Goal: Information Seeking & Learning: Learn about a topic

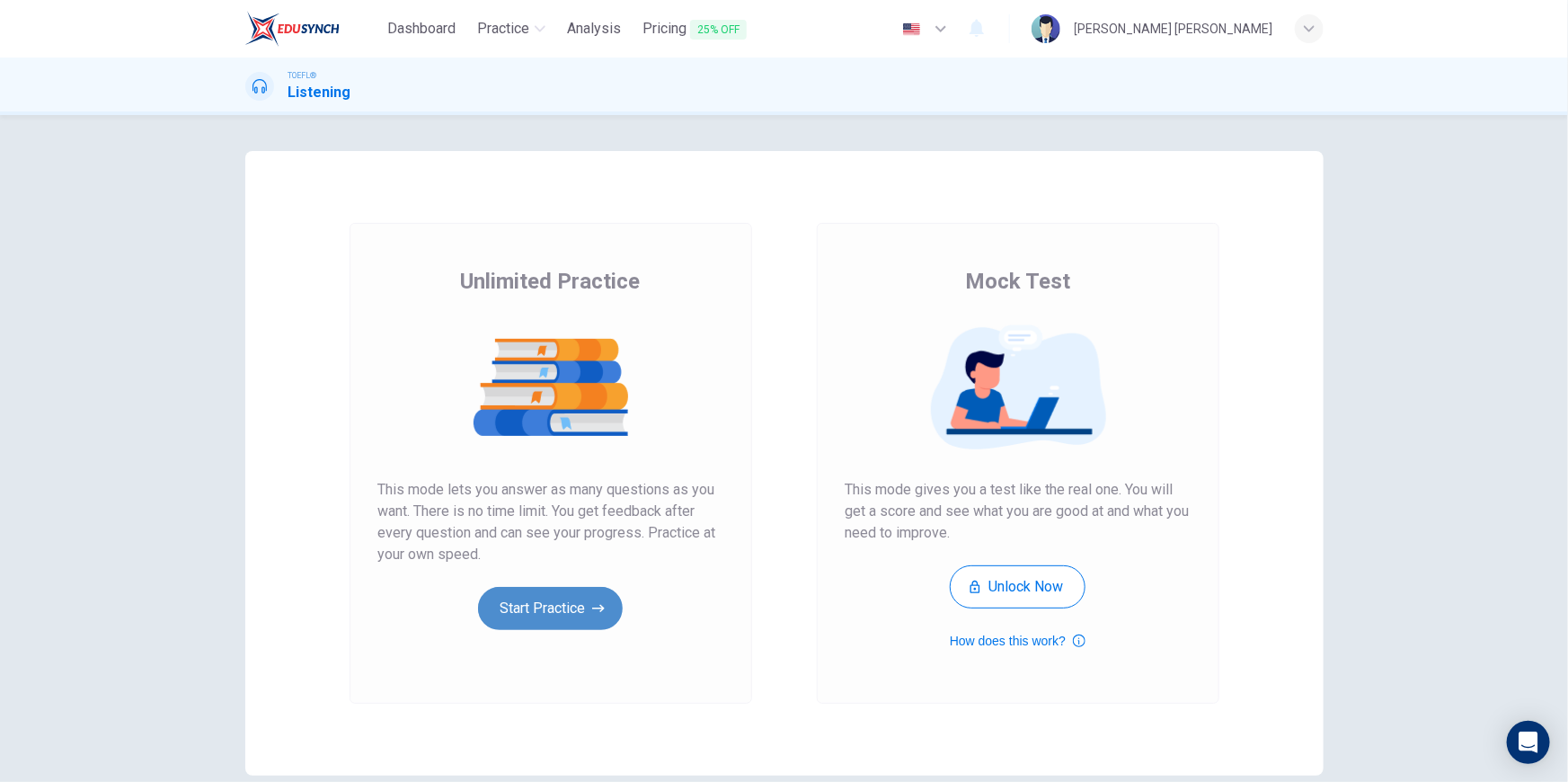
click at [529, 614] on button "Start Practice" at bounding box center [550, 608] width 144 height 43
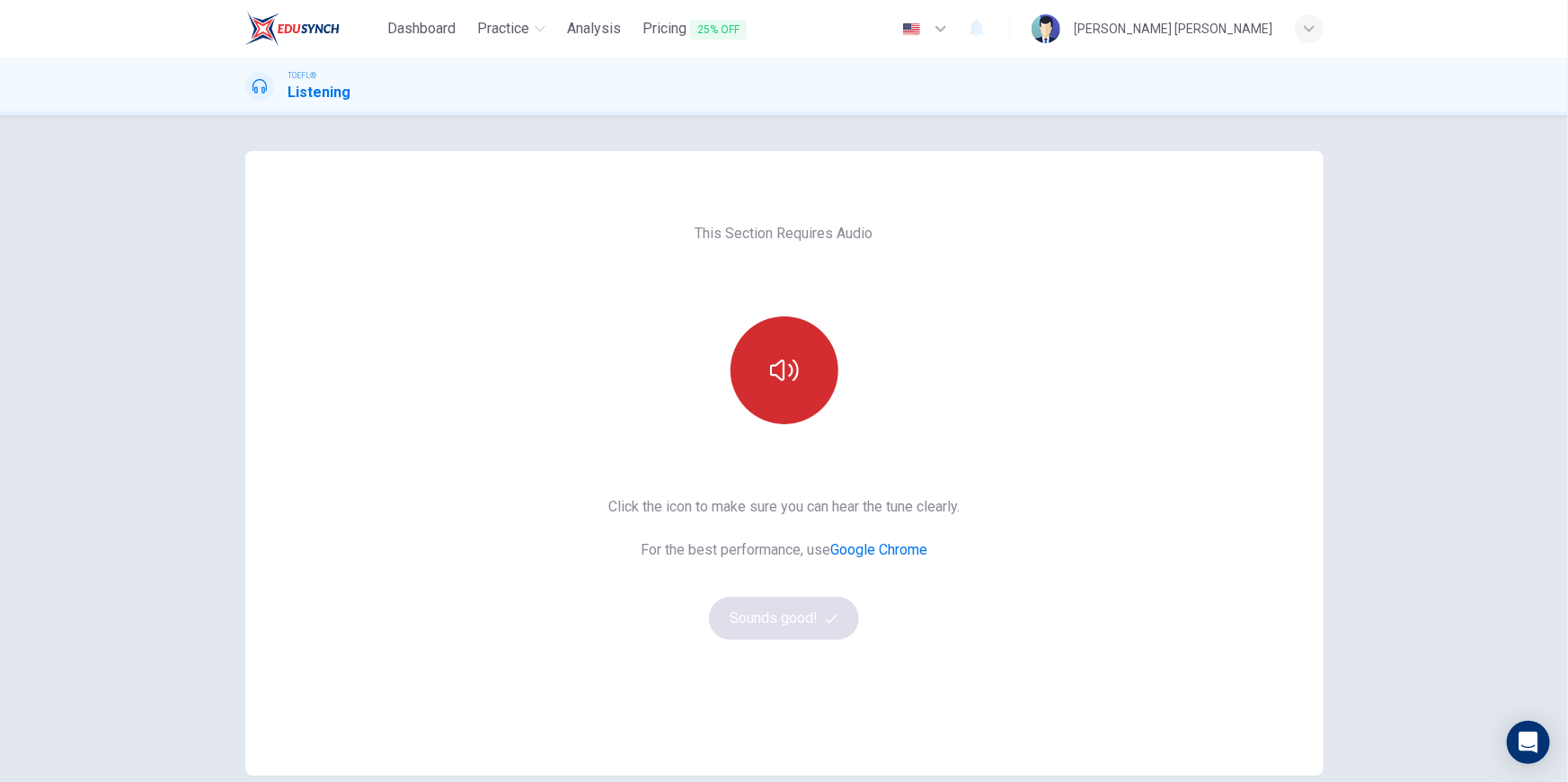
click at [789, 380] on icon "button" at bounding box center [784, 370] width 29 height 22
click at [829, 608] on button "Sounds good!" at bounding box center [784, 618] width 151 height 43
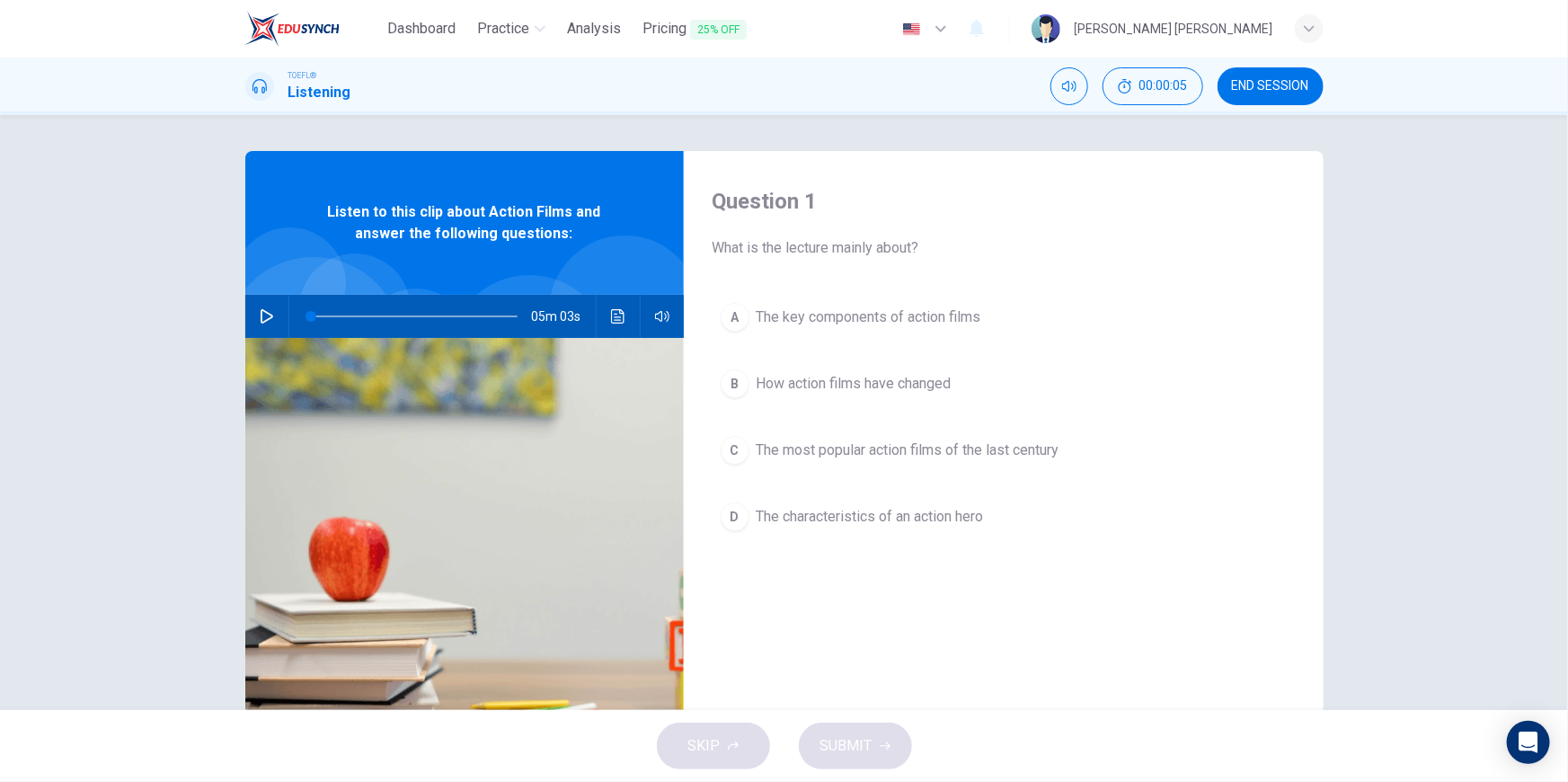
click at [264, 313] on icon "button" at bounding box center [267, 315] width 12 height 14
type input "1"
type input "0.9"
type input "1"
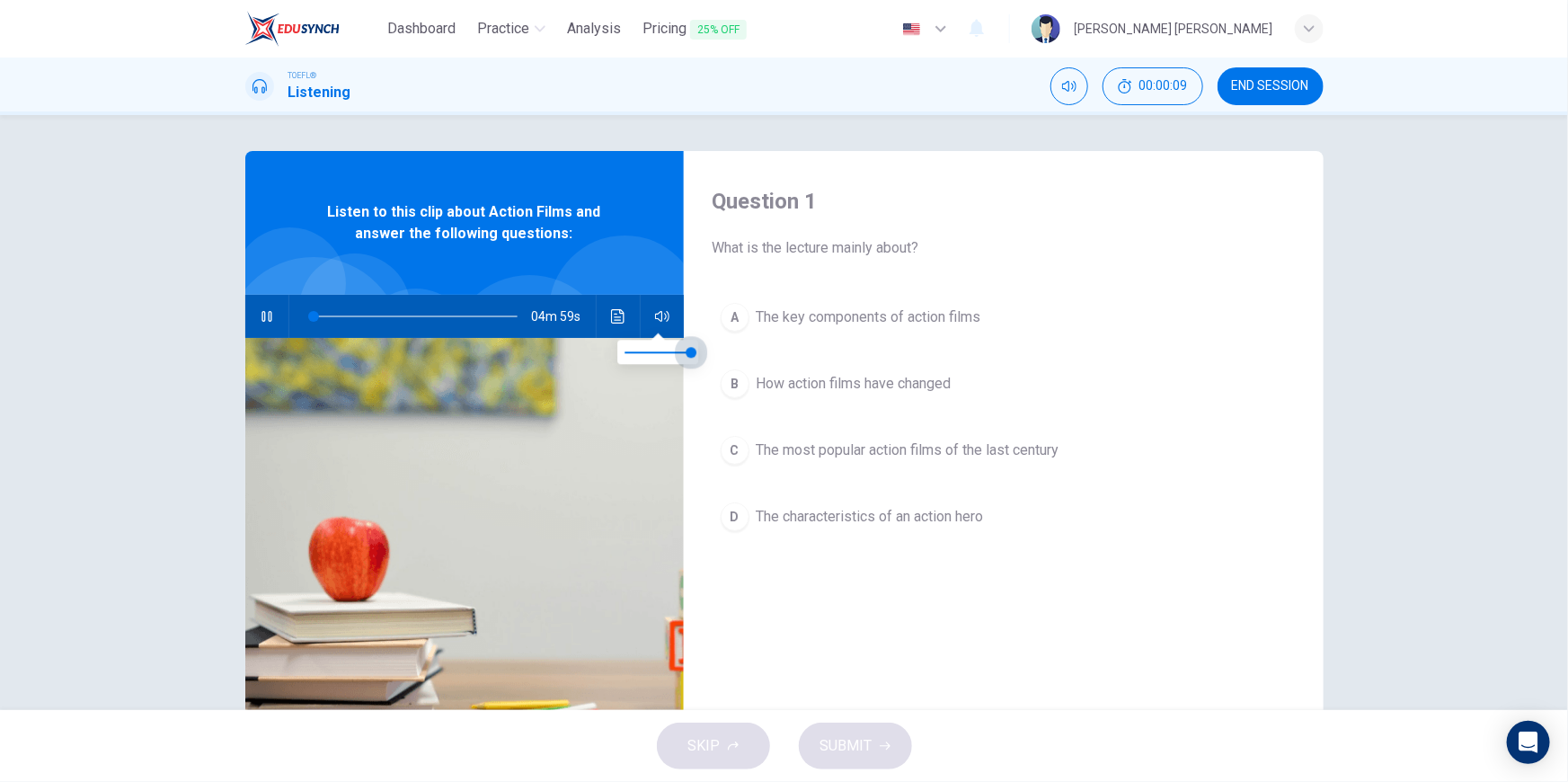
drag, startPoint x: 685, startPoint y: 351, endPoint x: 706, endPoint y: 355, distance: 21.4
click at [696, 355] on span at bounding box center [690, 352] width 11 height 11
click at [132, 393] on div "Question 1 What is the lecture mainly about? A The key components of action fil…" at bounding box center [784, 412] width 1568 height 595
click at [262, 318] on icon "button" at bounding box center [267, 315] width 14 height 14
click at [261, 319] on icon "button" at bounding box center [267, 315] width 14 height 14
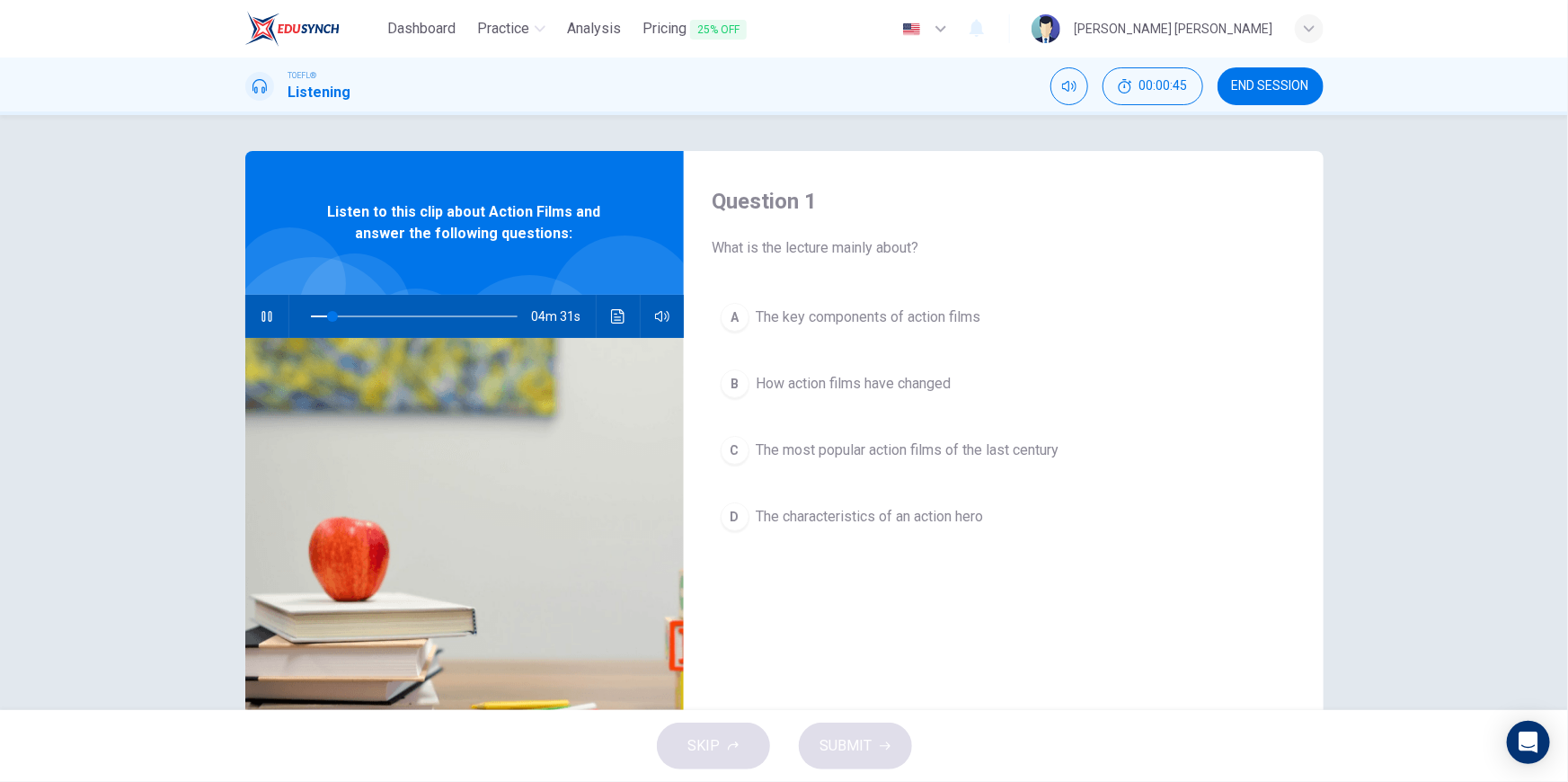
click at [117, 385] on div "Question 1 What is the lecture mainly about? A The key components of action fil…" at bounding box center [784, 412] width 1568 height 595
click at [729, 384] on div "B" at bounding box center [735, 383] width 29 height 29
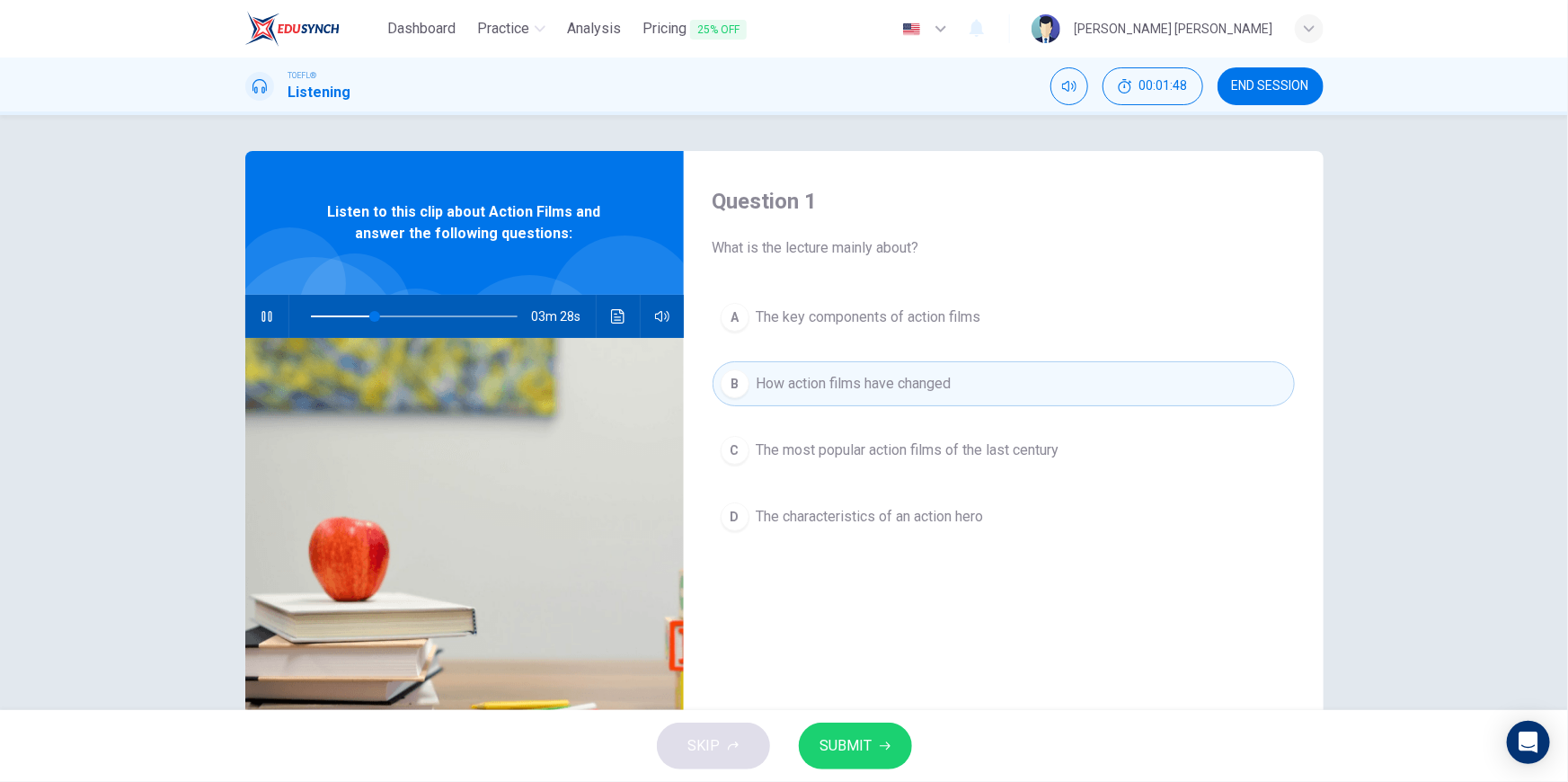
click at [852, 663] on div "Question 1 What is the lecture mainly about? A The key components of action fil…" at bounding box center [1003, 463] width 640 height 624
click at [1439, 147] on div "Question 1 What is the lecture mainly about? A The key components of action fil…" at bounding box center [784, 412] width 1568 height 595
click at [844, 763] on button "SUBMIT" at bounding box center [855, 746] width 113 height 47
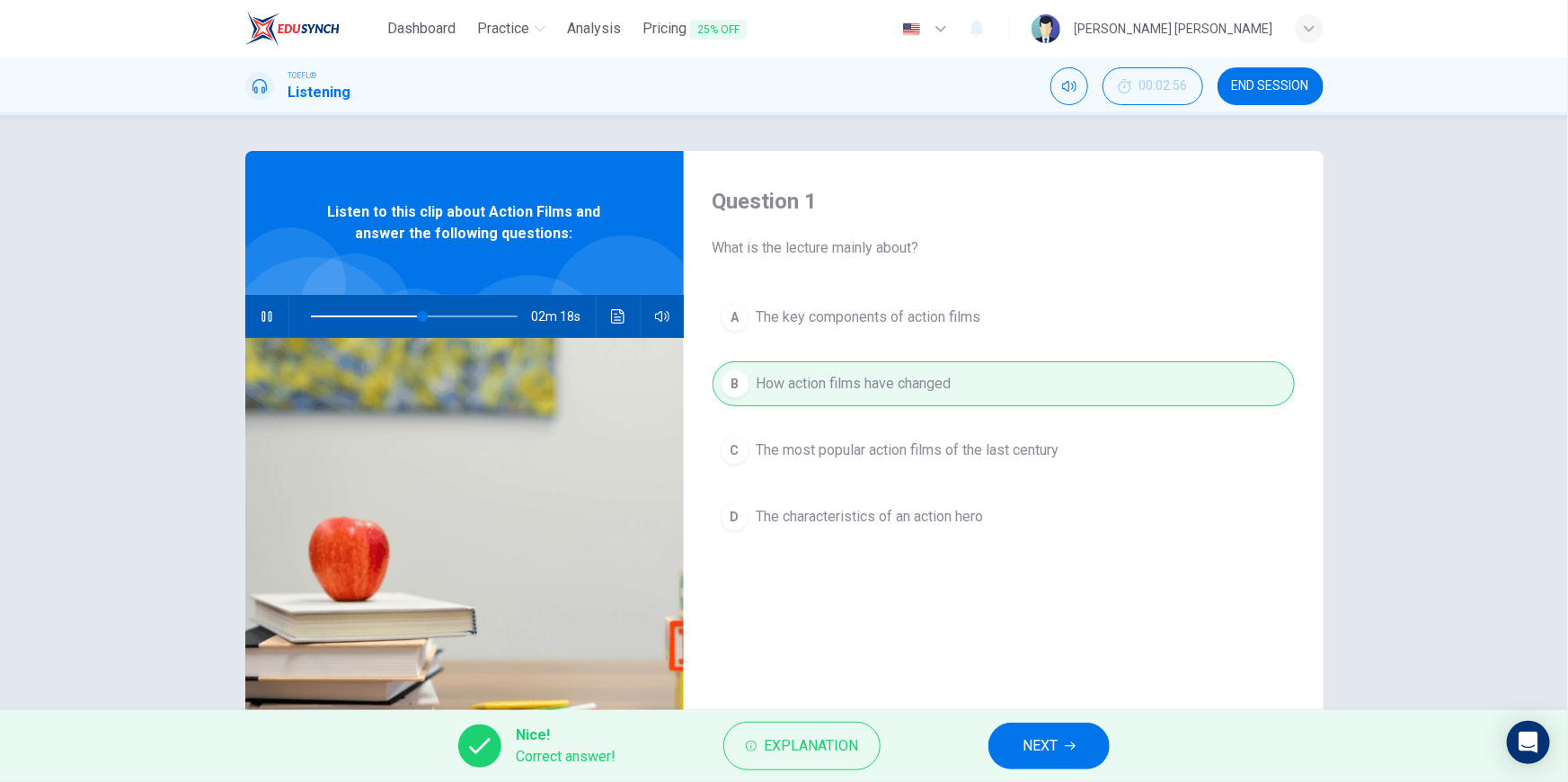
click at [1068, 745] on icon "button" at bounding box center [1070, 745] width 11 height 11
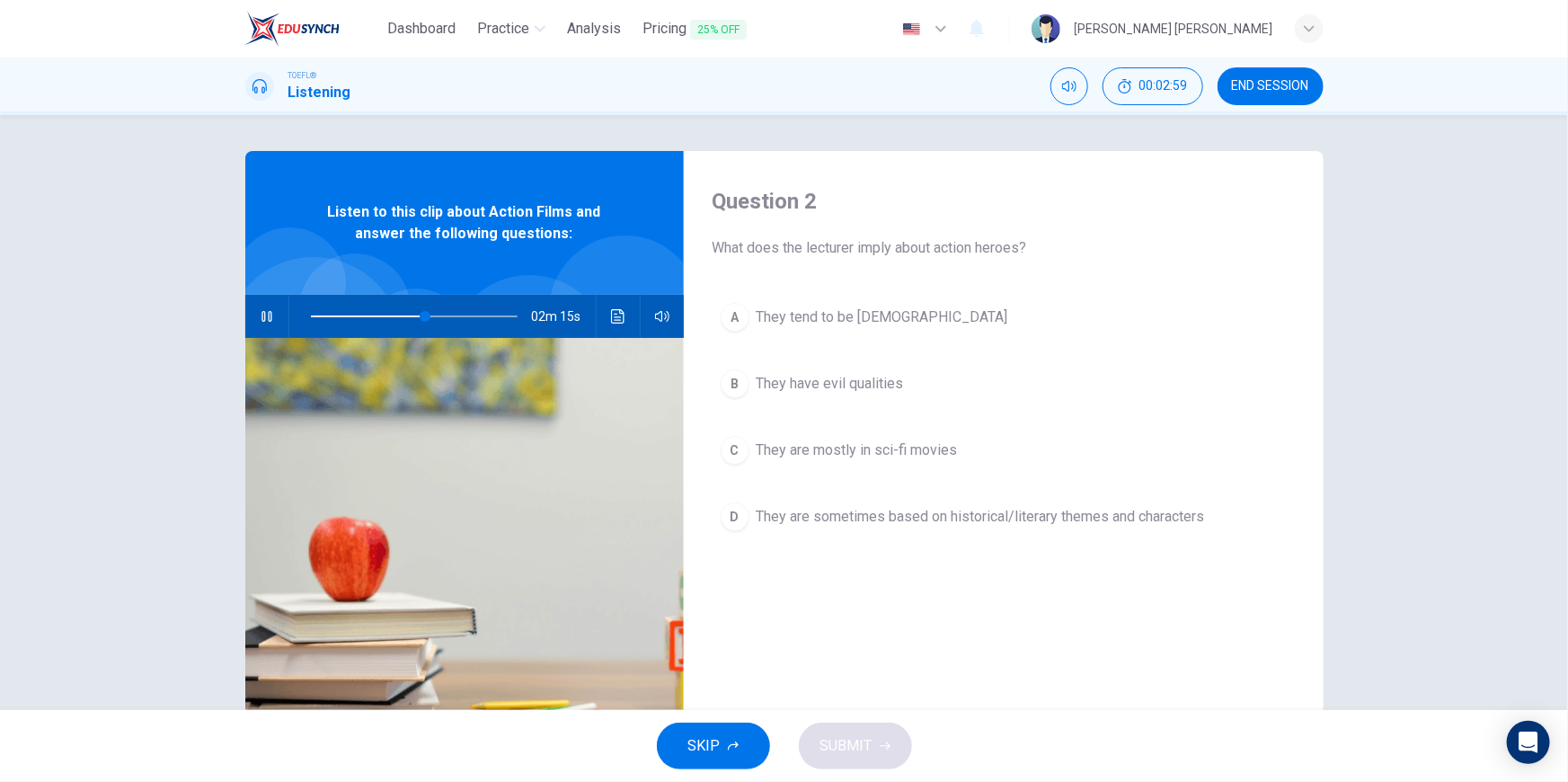
click at [266, 310] on icon "button" at bounding box center [267, 315] width 14 height 14
click at [943, 514] on span "They are sometimes based on historical/literary themes and characters" at bounding box center [980, 516] width 448 height 22
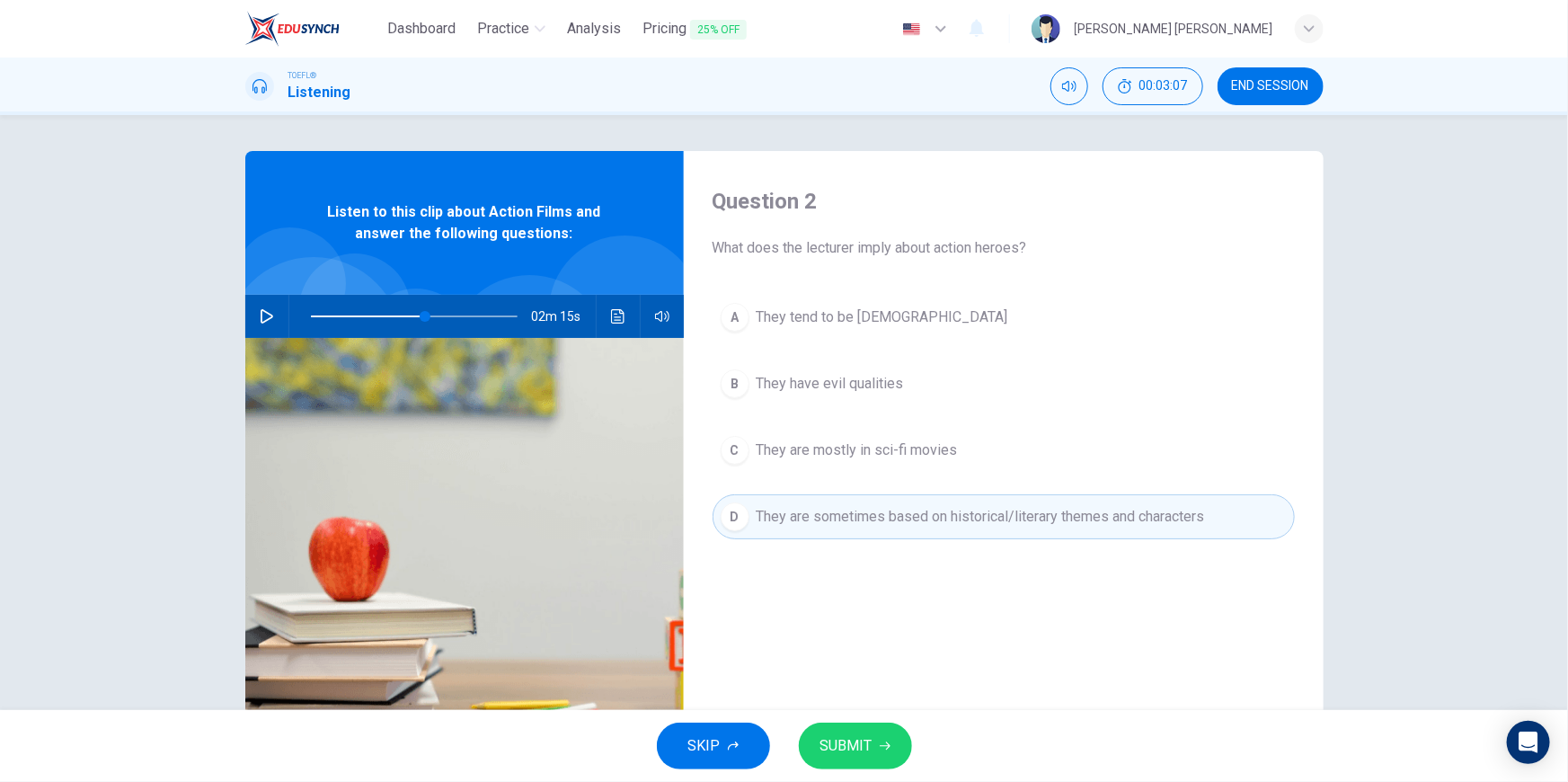
click at [884, 748] on icon "button" at bounding box center [884, 745] width 11 height 11
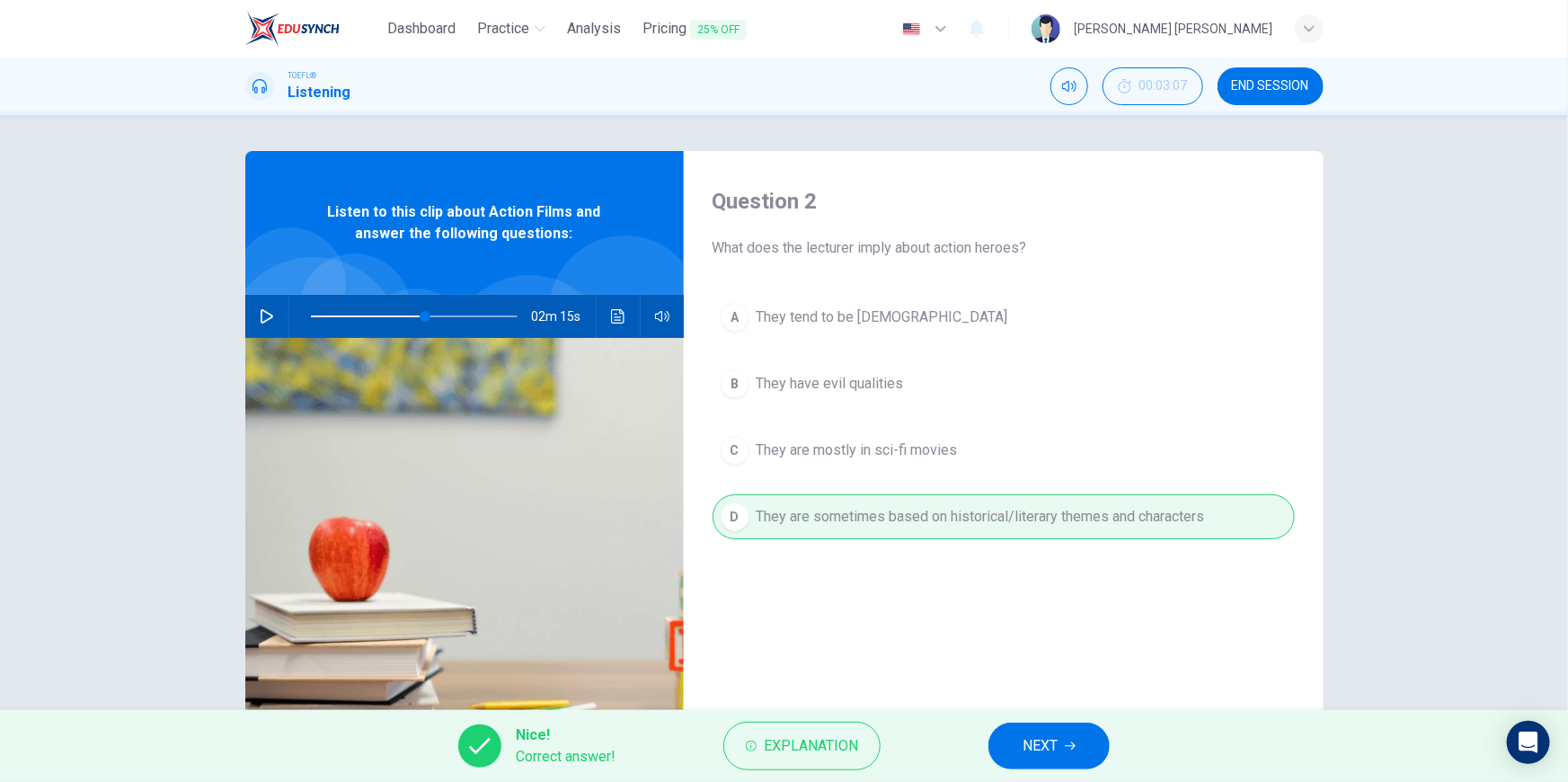
click at [1054, 746] on span "NEXT" at bounding box center [1039, 746] width 35 height 25
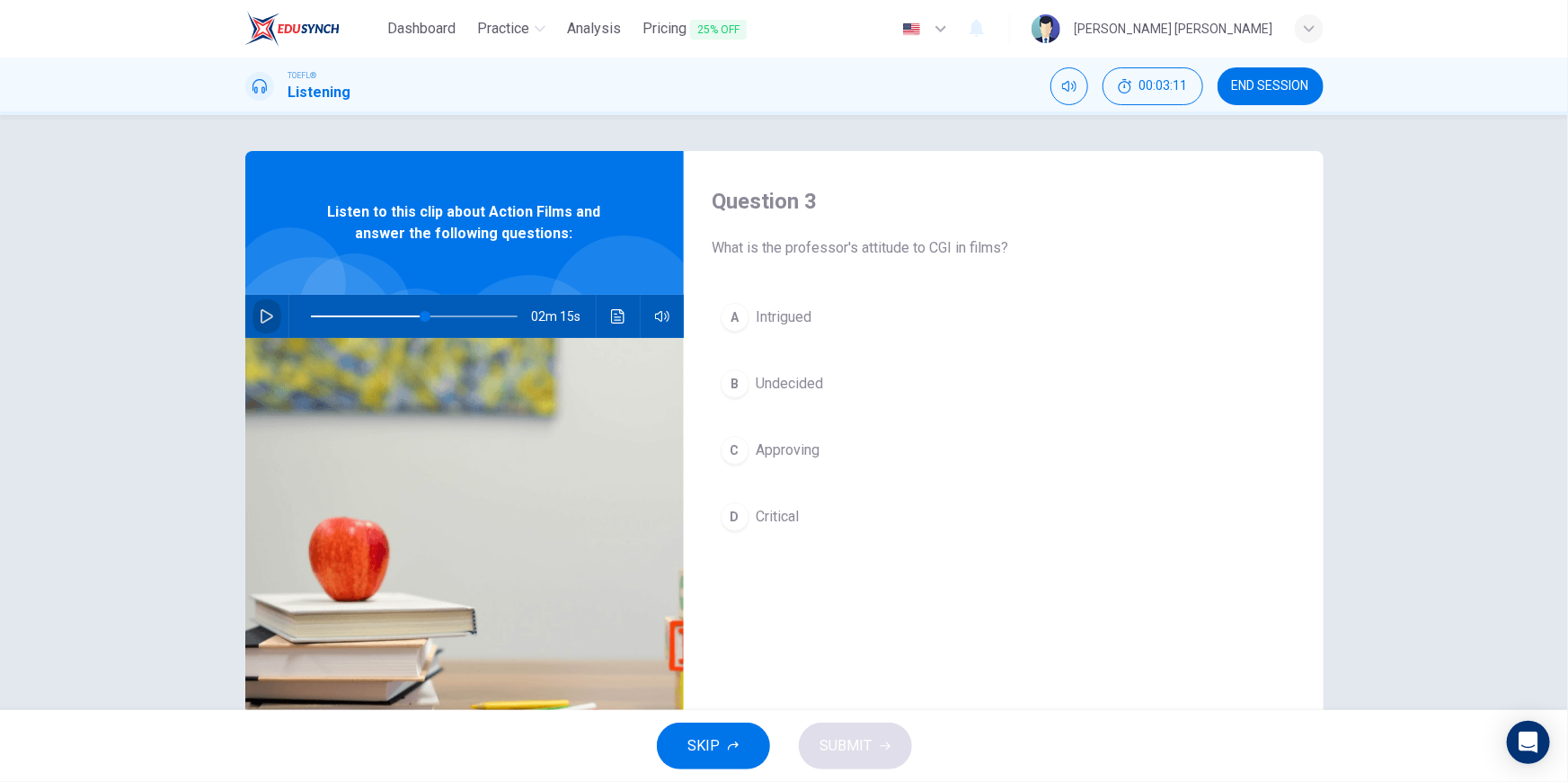
click at [269, 302] on button "button" at bounding box center [267, 315] width 29 height 43
click at [737, 510] on div "D" at bounding box center [735, 516] width 29 height 29
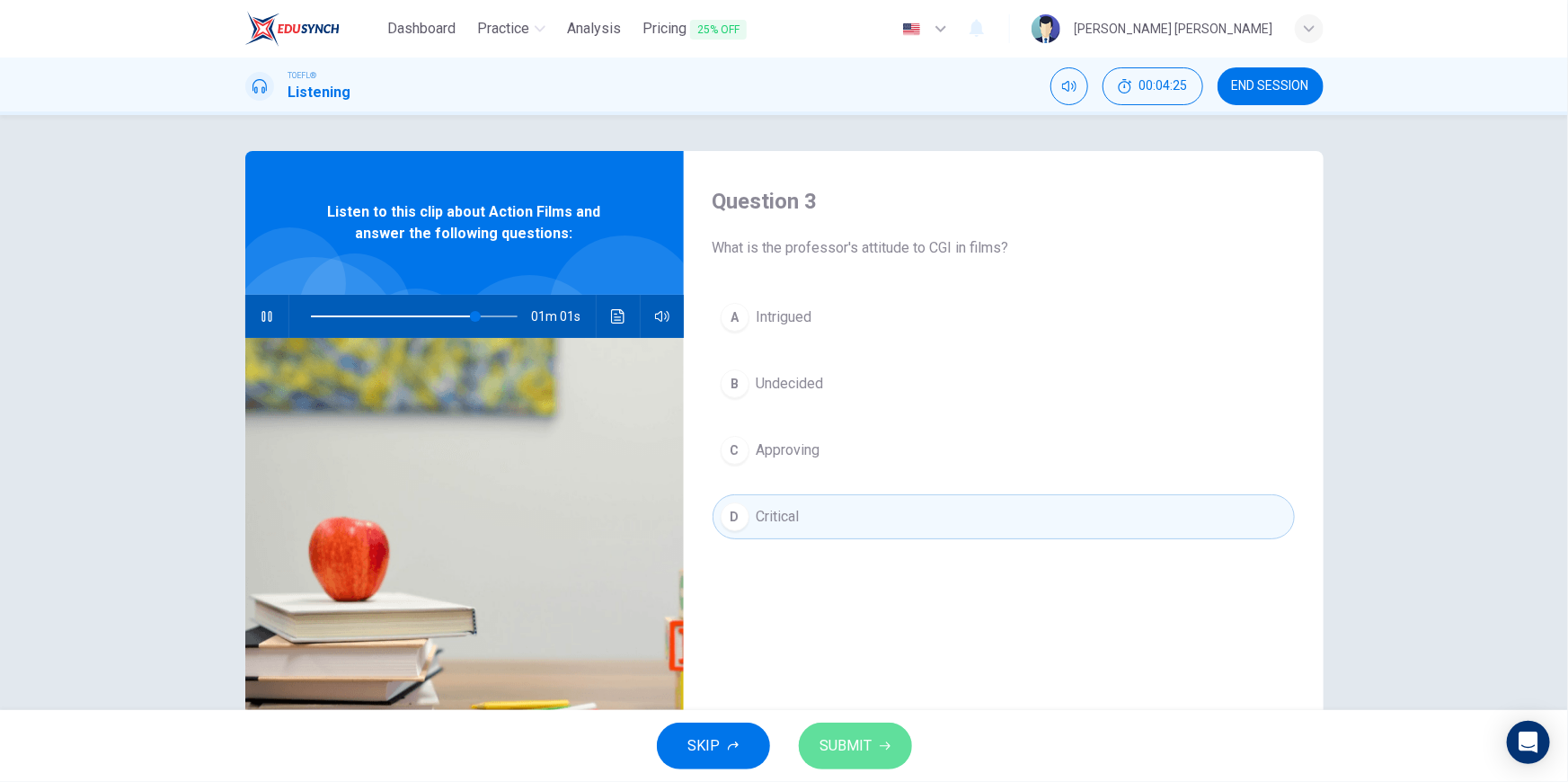
click at [862, 763] on button "SUBMIT" at bounding box center [855, 746] width 113 height 47
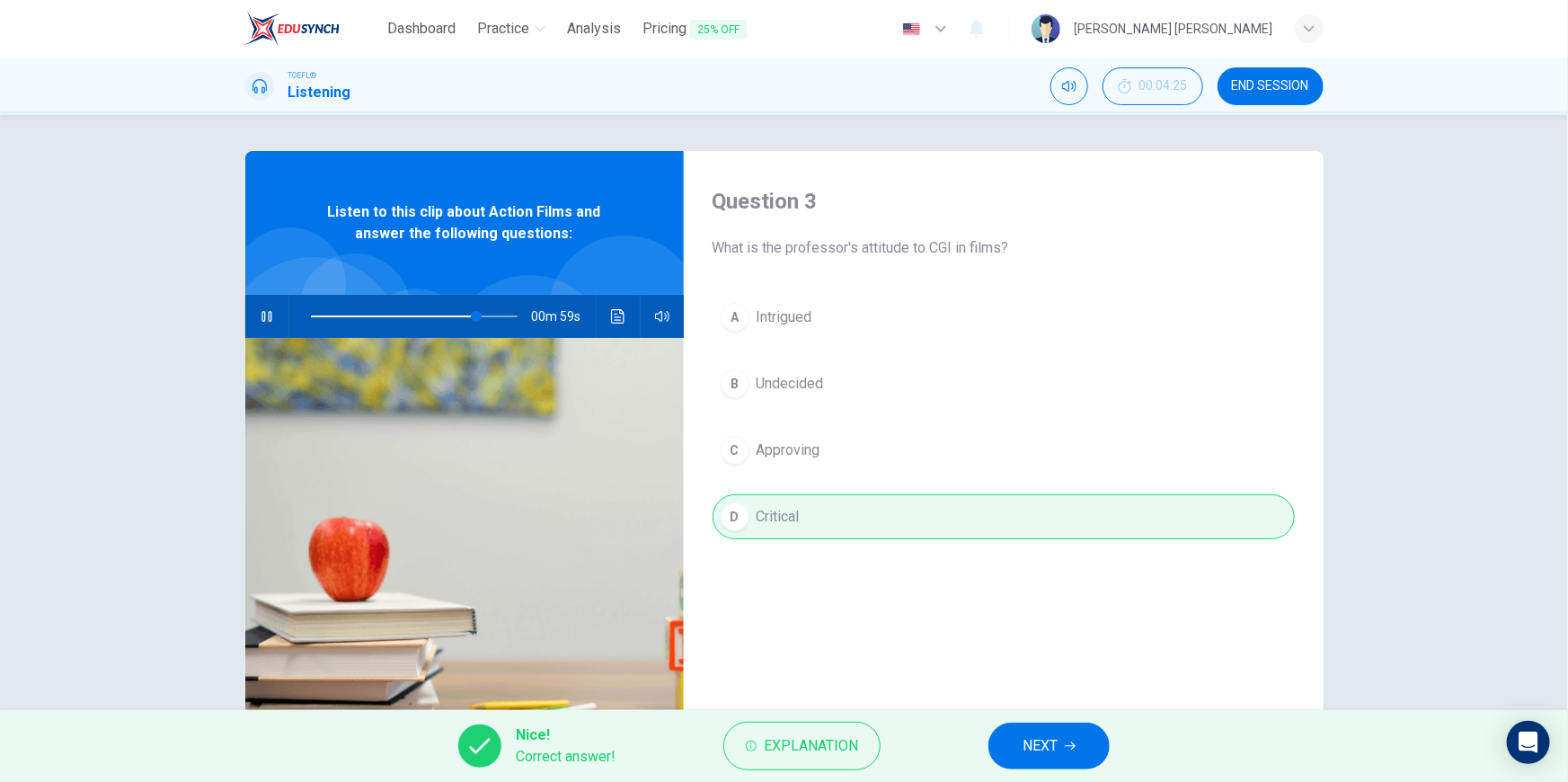
click at [1075, 731] on button "NEXT" at bounding box center [1049, 746] width 121 height 47
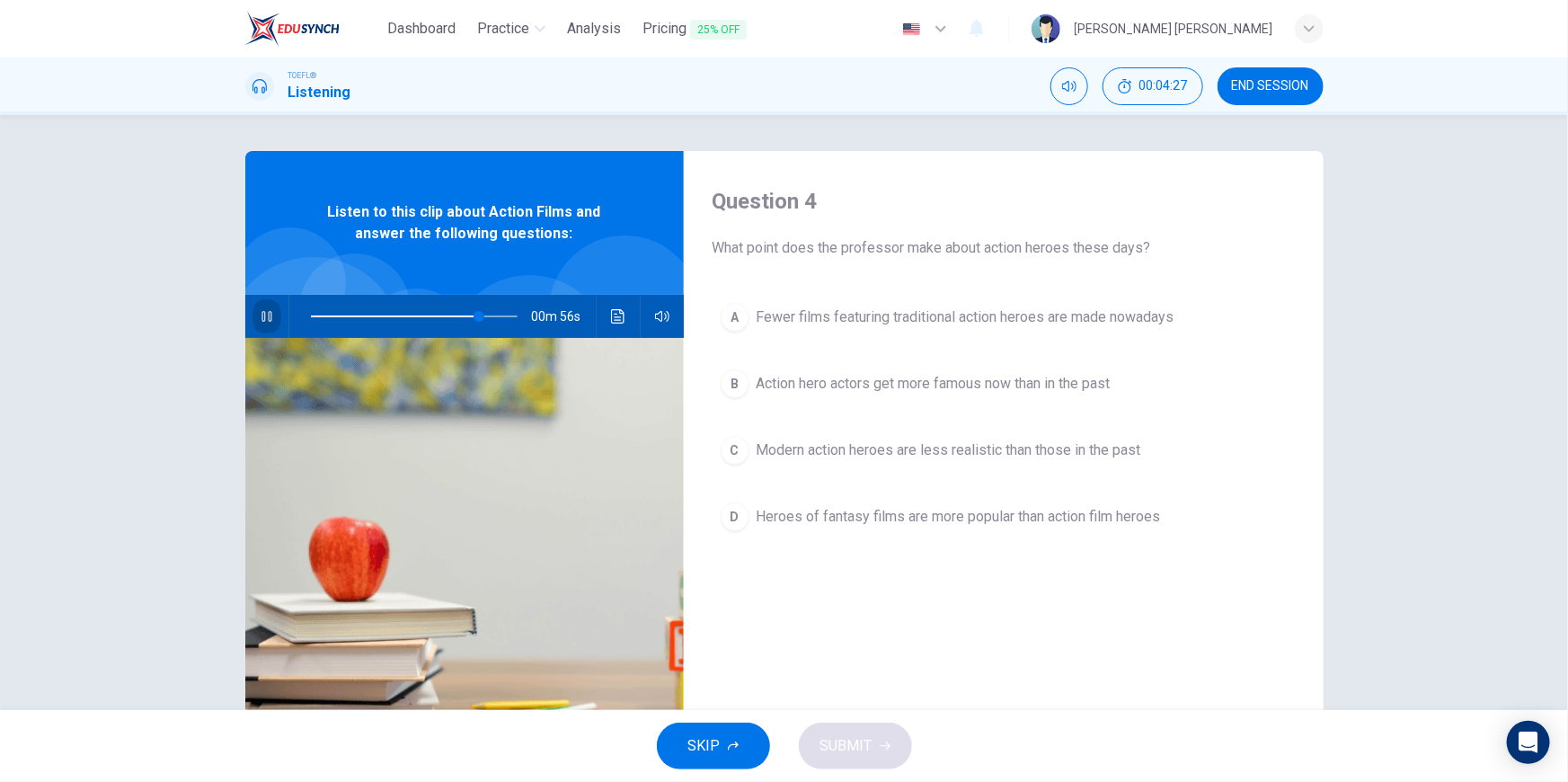
click at [261, 318] on icon "button" at bounding box center [267, 315] width 14 height 14
type input "82"
click at [1261, 83] on span "END SESSION" at bounding box center [1270, 86] width 77 height 14
